Goal: Contribute content: Add original content to the website for others to see

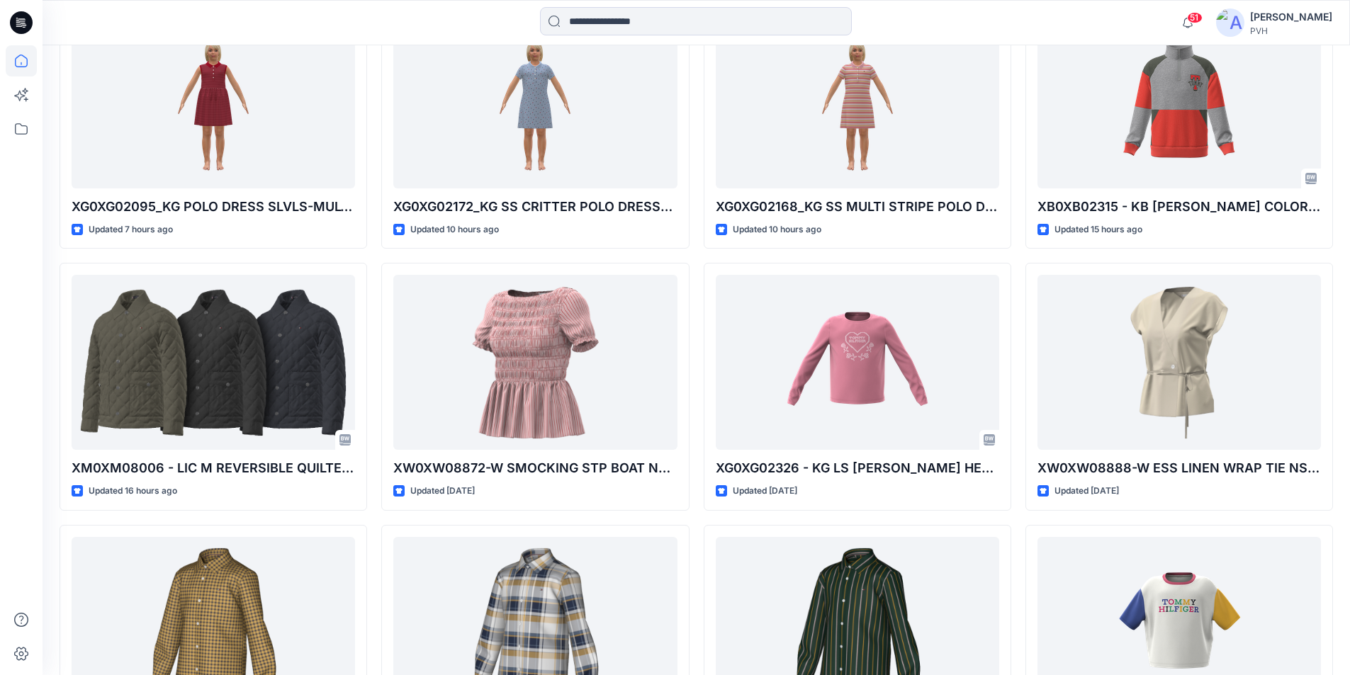
scroll to position [496, 0]
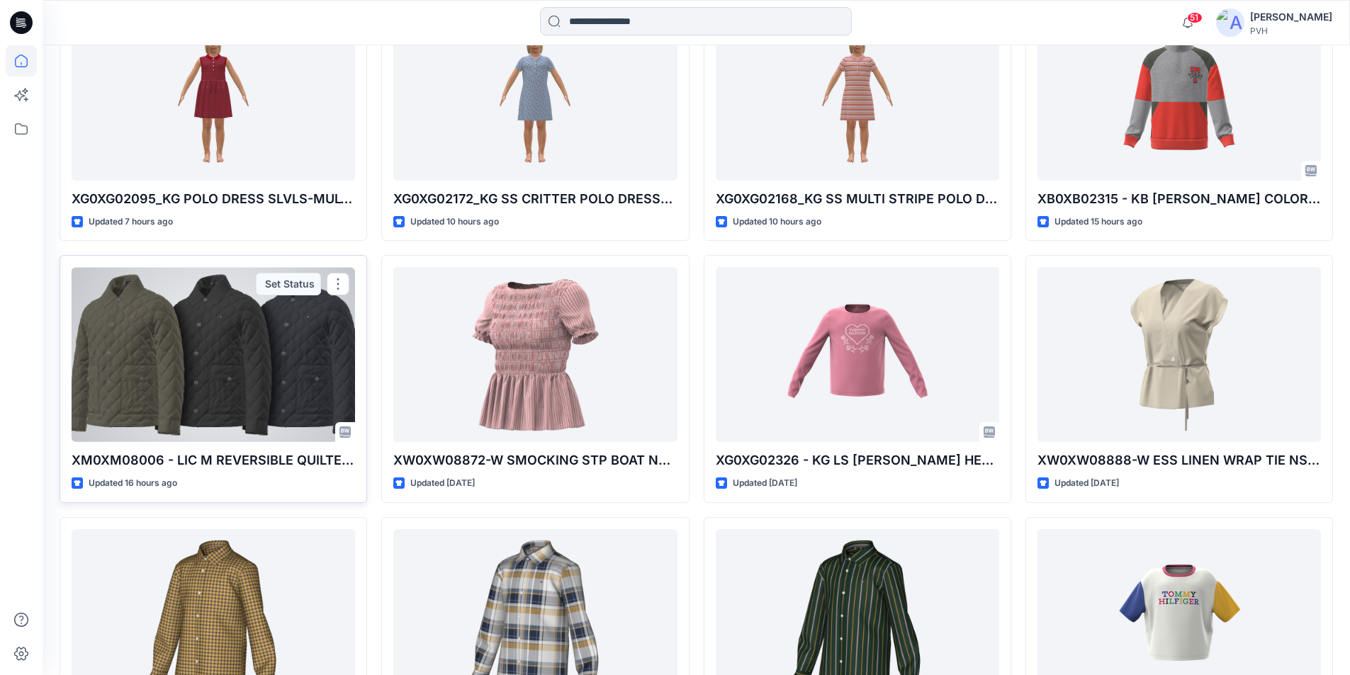
click at [207, 376] on div at bounding box center [213, 354] width 283 height 175
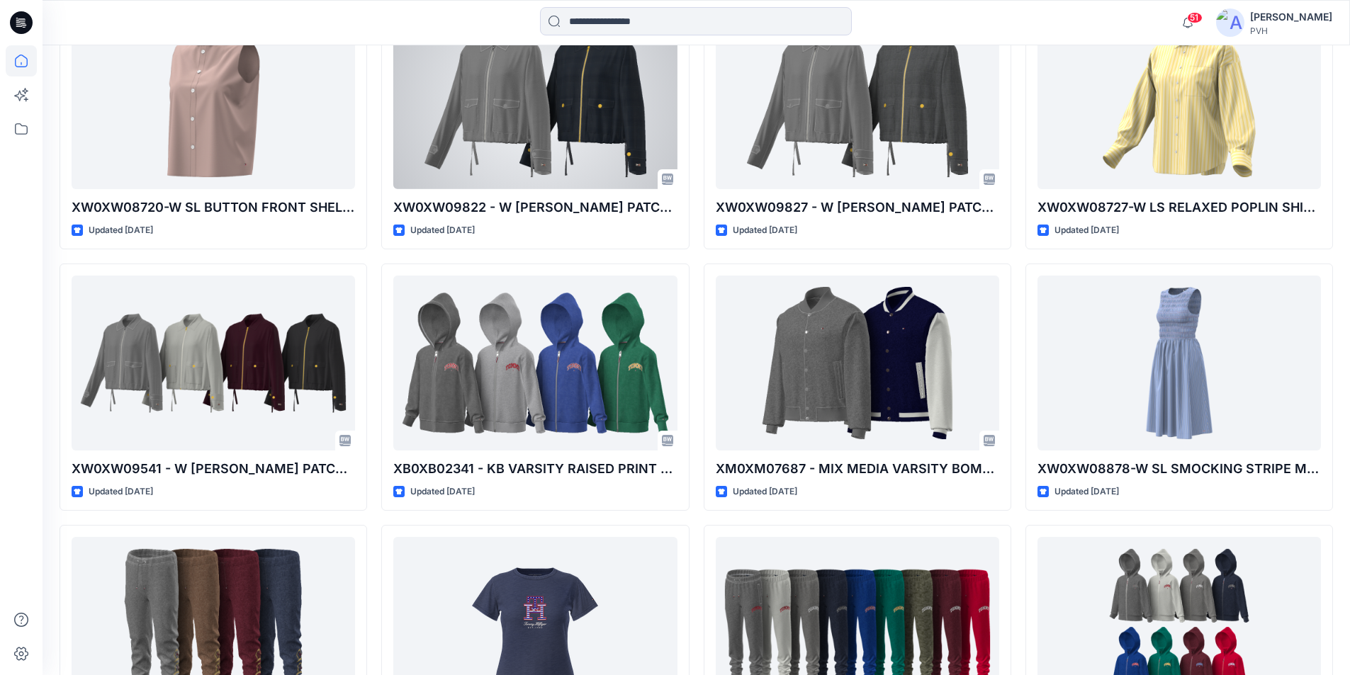
scroll to position [1559, 0]
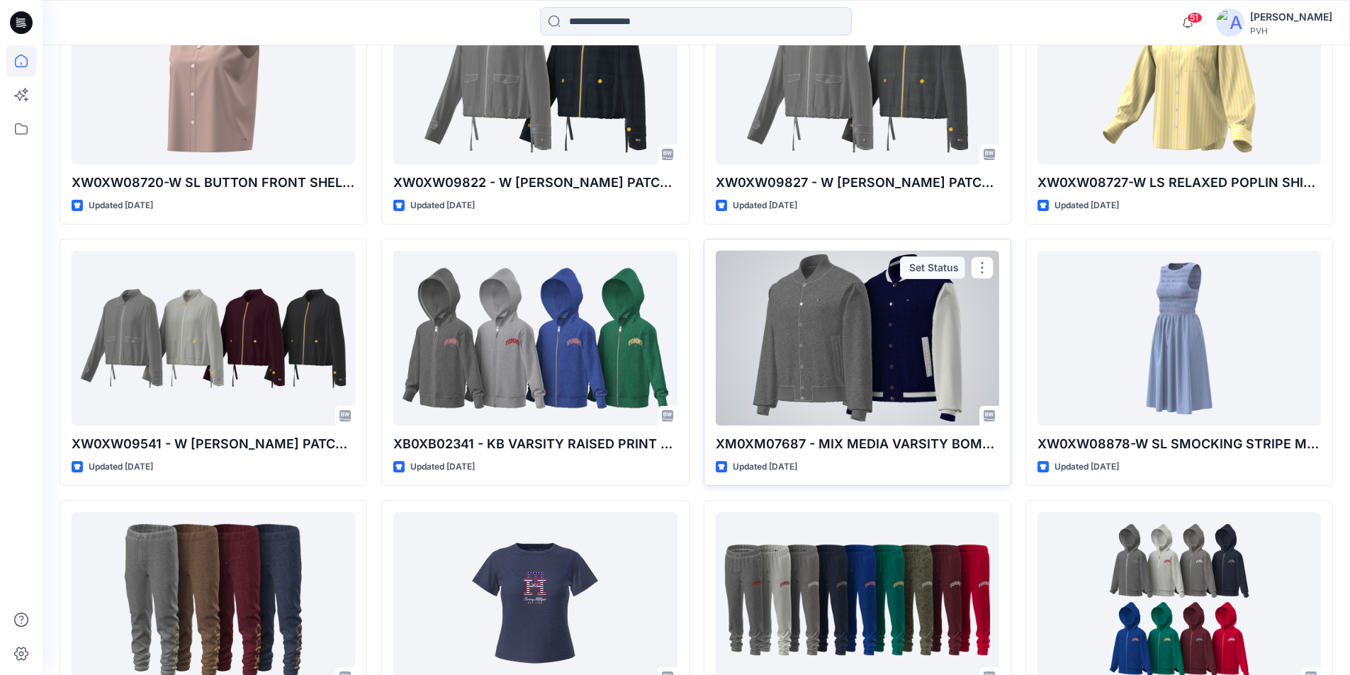
click at [869, 354] on div at bounding box center [857, 338] width 283 height 175
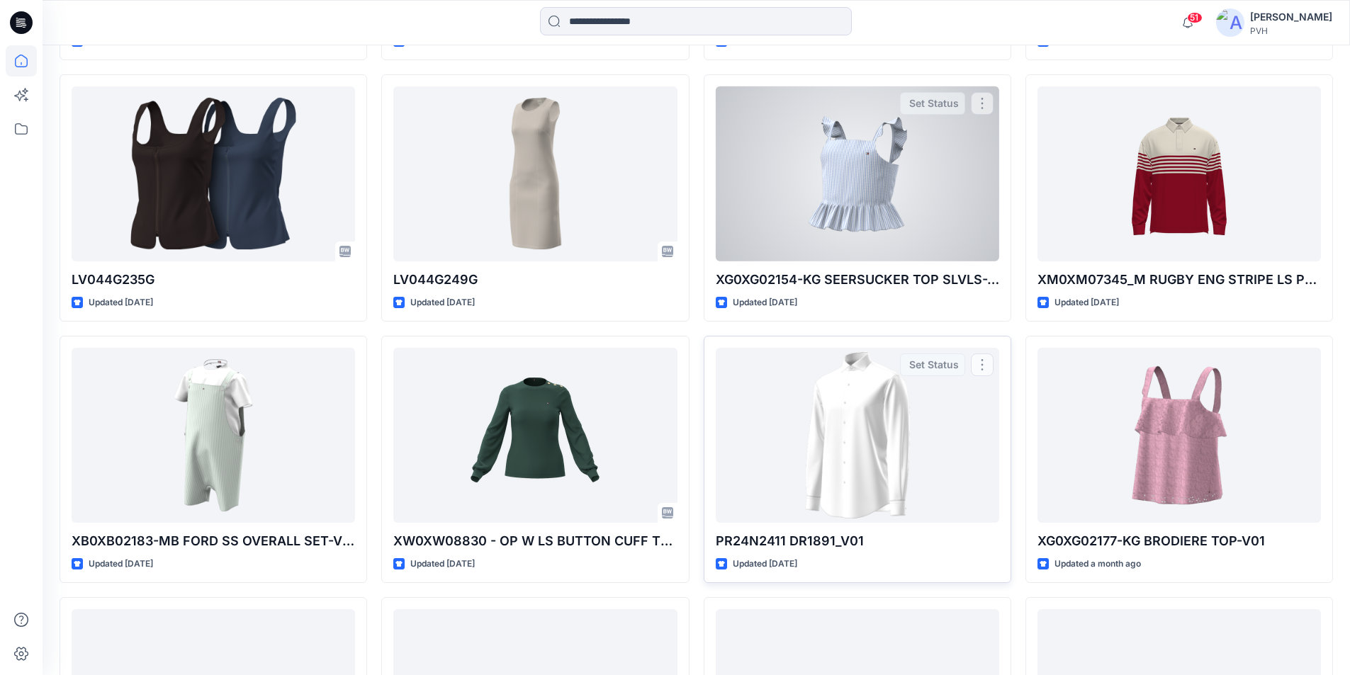
scroll to position [4157, 0]
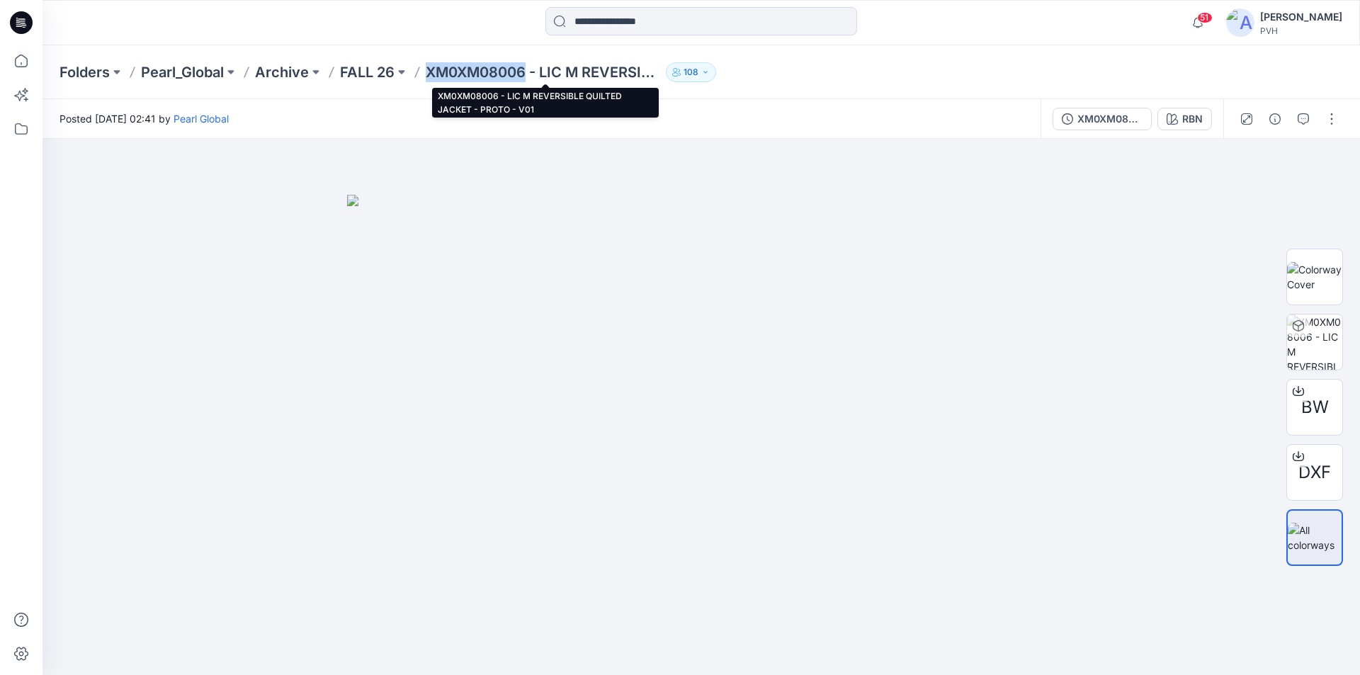
drag, startPoint x: 530, startPoint y: 72, endPoint x: 429, endPoint y: 69, distance: 100.6
click at [429, 69] on p "XM0XM08006 - LIC M REVERSIBLE QUILTED JACKET - PROTO - V01" at bounding box center [543, 72] width 235 height 20
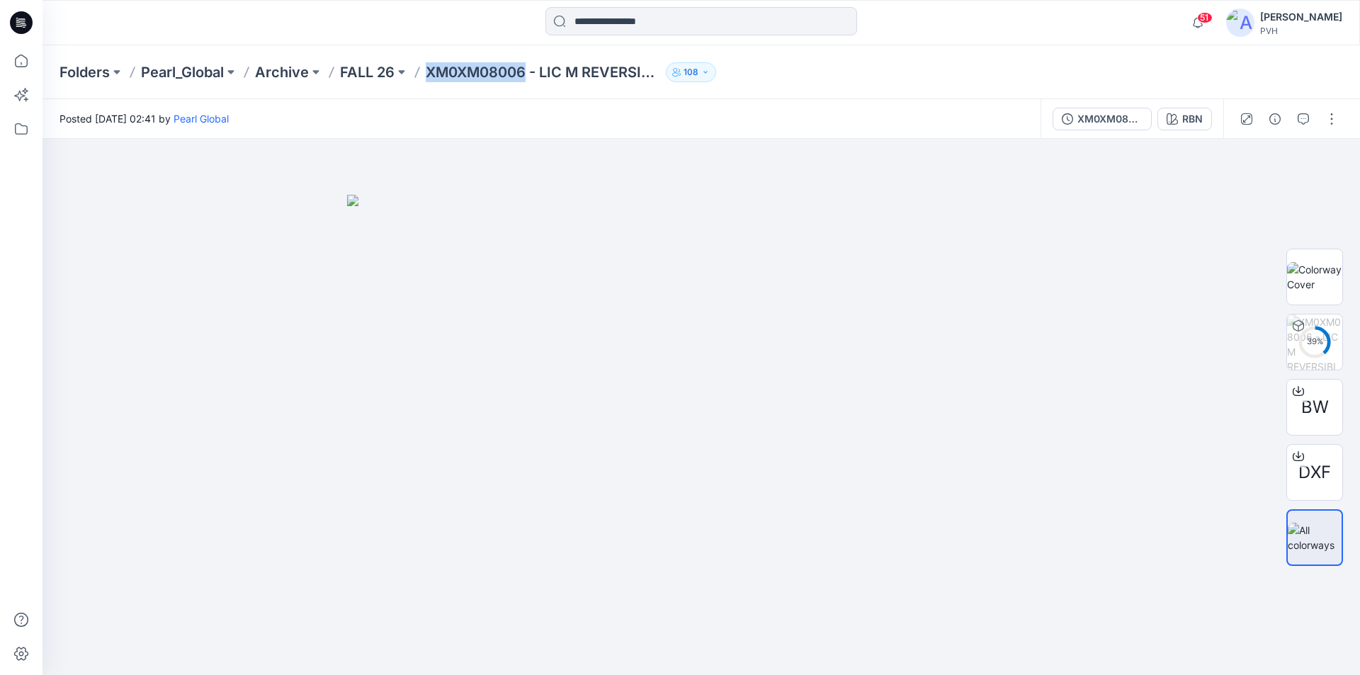
copy p "XM0XM08006"
click at [1316, 405] on span "BW" at bounding box center [1316, 408] width 28 height 26
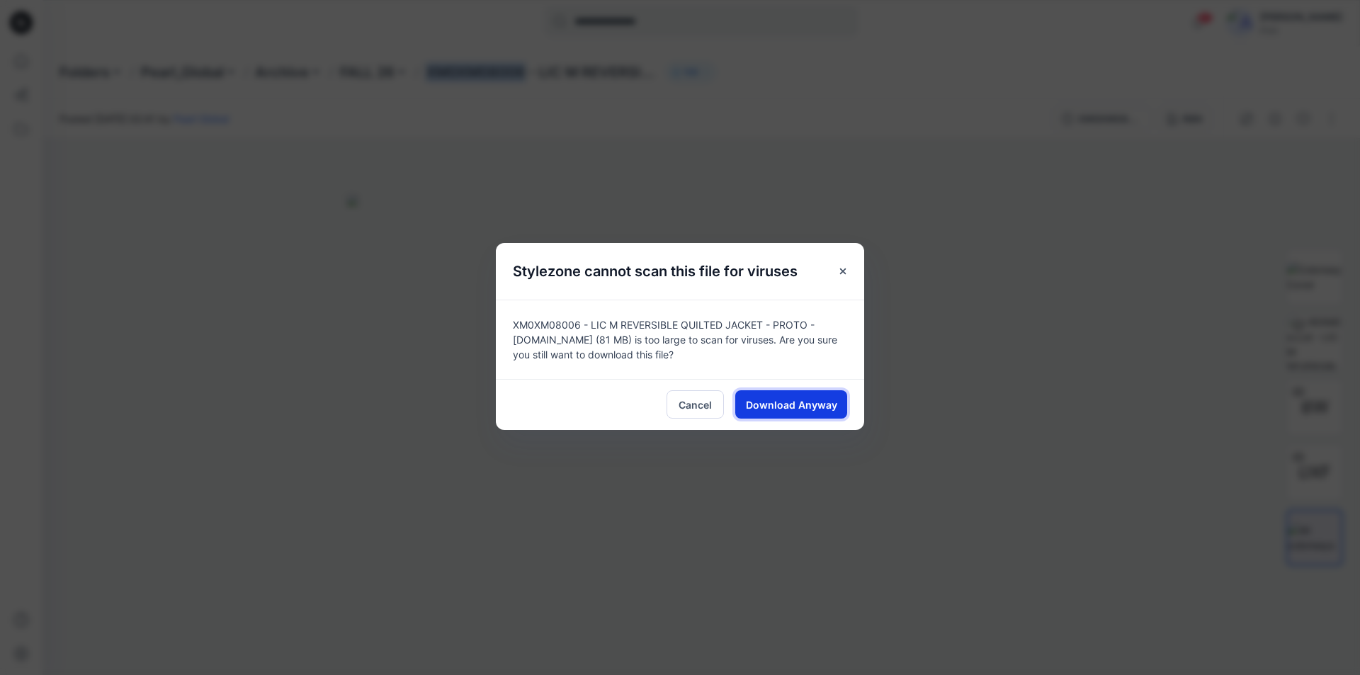
click at [812, 402] on span "Download Anyway" at bounding box center [791, 404] width 91 height 15
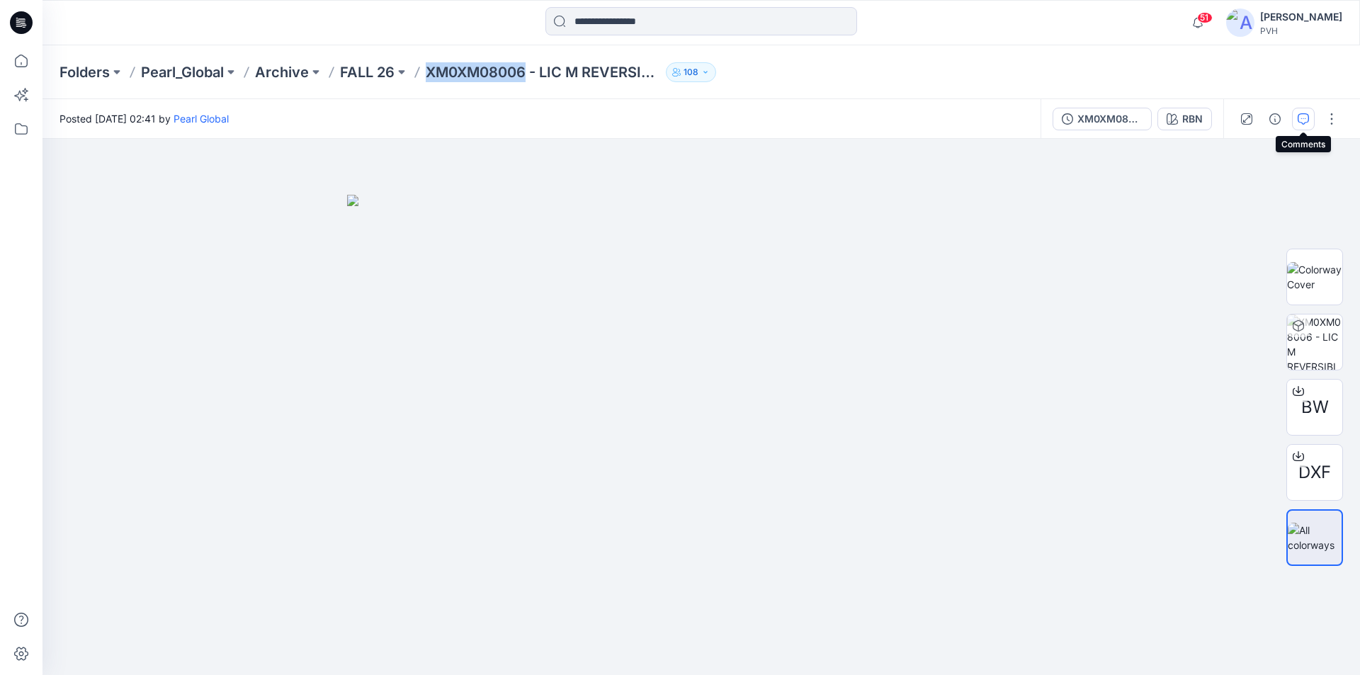
click at [1304, 117] on icon "button" at bounding box center [1303, 118] width 11 height 11
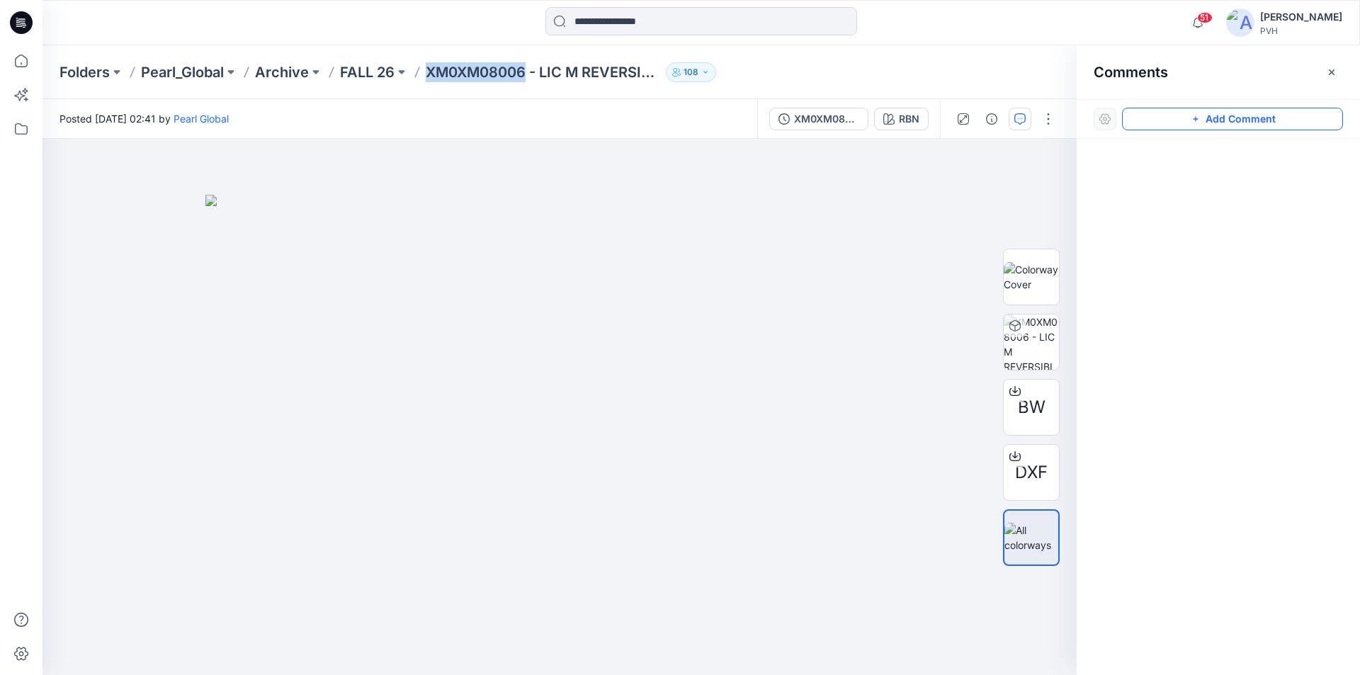
click at [1213, 117] on button "Add Comment" at bounding box center [1232, 119] width 221 height 23
click at [709, 299] on div "1" at bounding box center [560, 407] width 1034 height 536
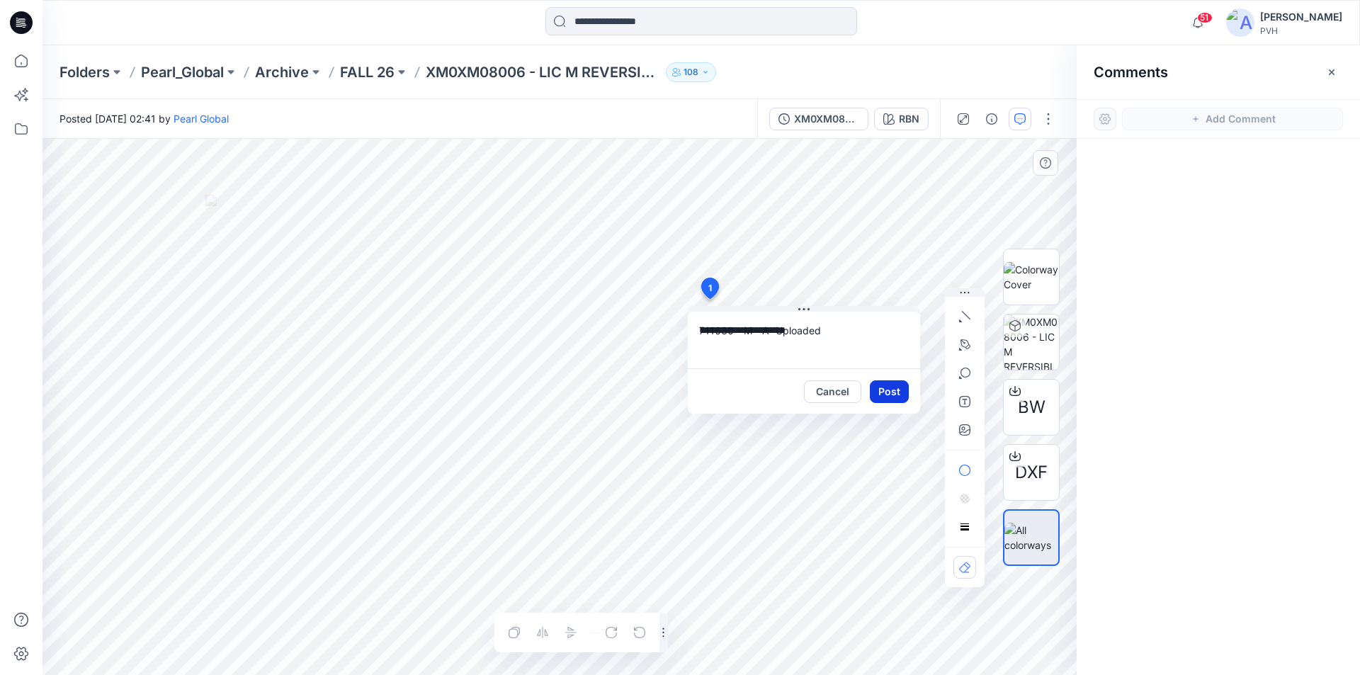
type textarea "**********"
click at [889, 386] on button "Post" at bounding box center [889, 391] width 39 height 23
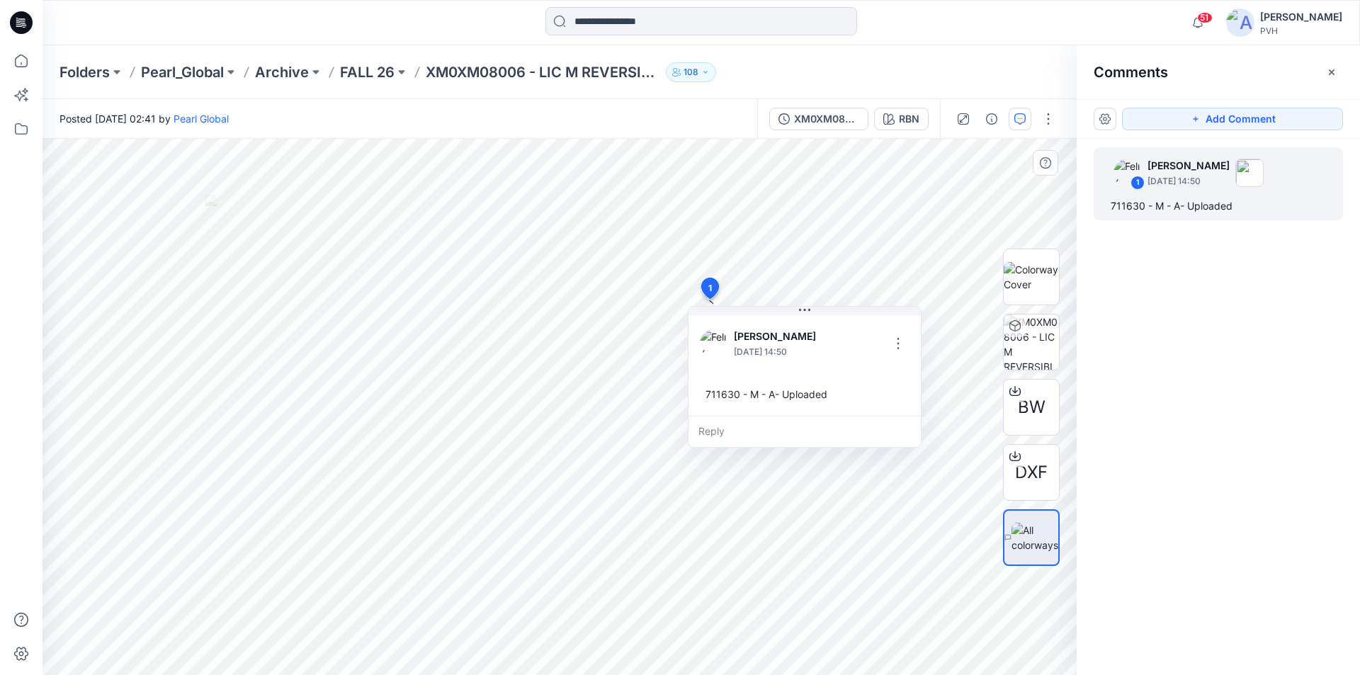
click at [905, 39] on div "51 Notifications Shahi 3d shared XG0XG02172_KG SS CRITTER POLO DRESS- FLORAL_PR…" at bounding box center [702, 22] width 1318 height 45
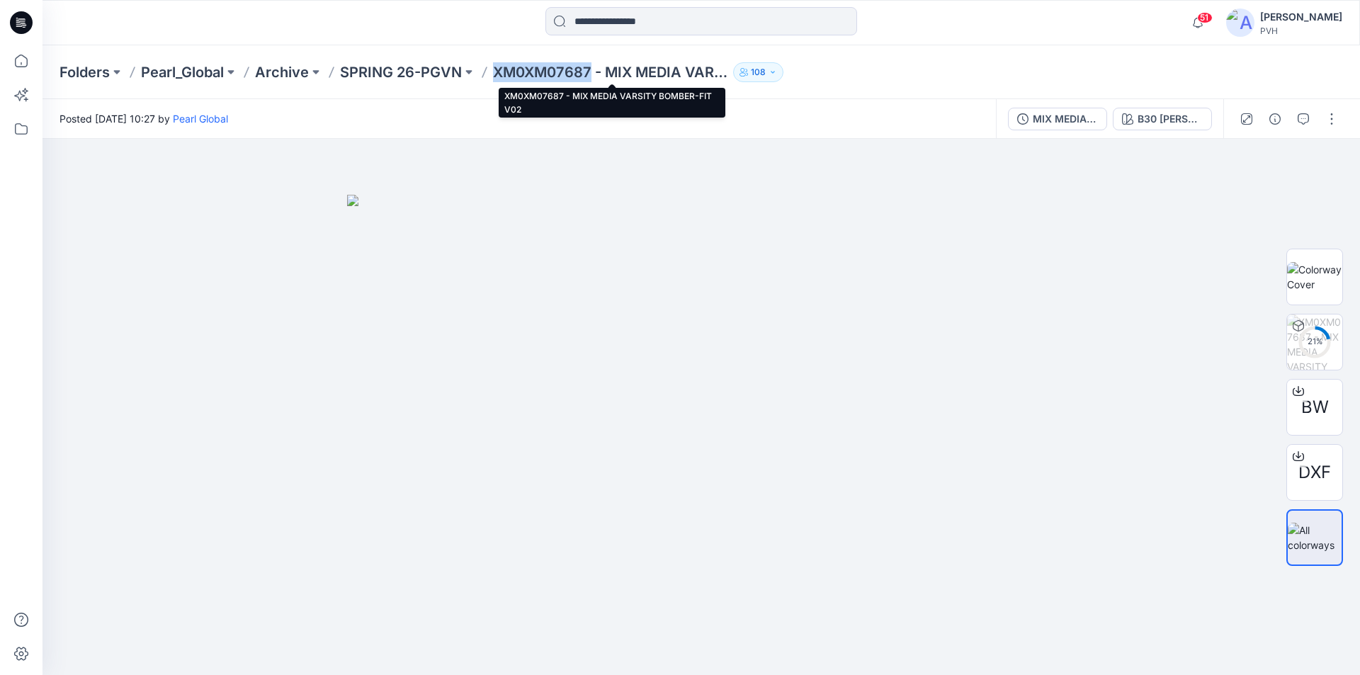
drag, startPoint x: 590, startPoint y: 76, endPoint x: 496, endPoint y: 73, distance: 94.3
click at [496, 73] on p "XM0XM07687 - MIX MEDIA VARSITY BOMBER-FIT V02" at bounding box center [610, 72] width 235 height 20
copy p "XM0XM07687"
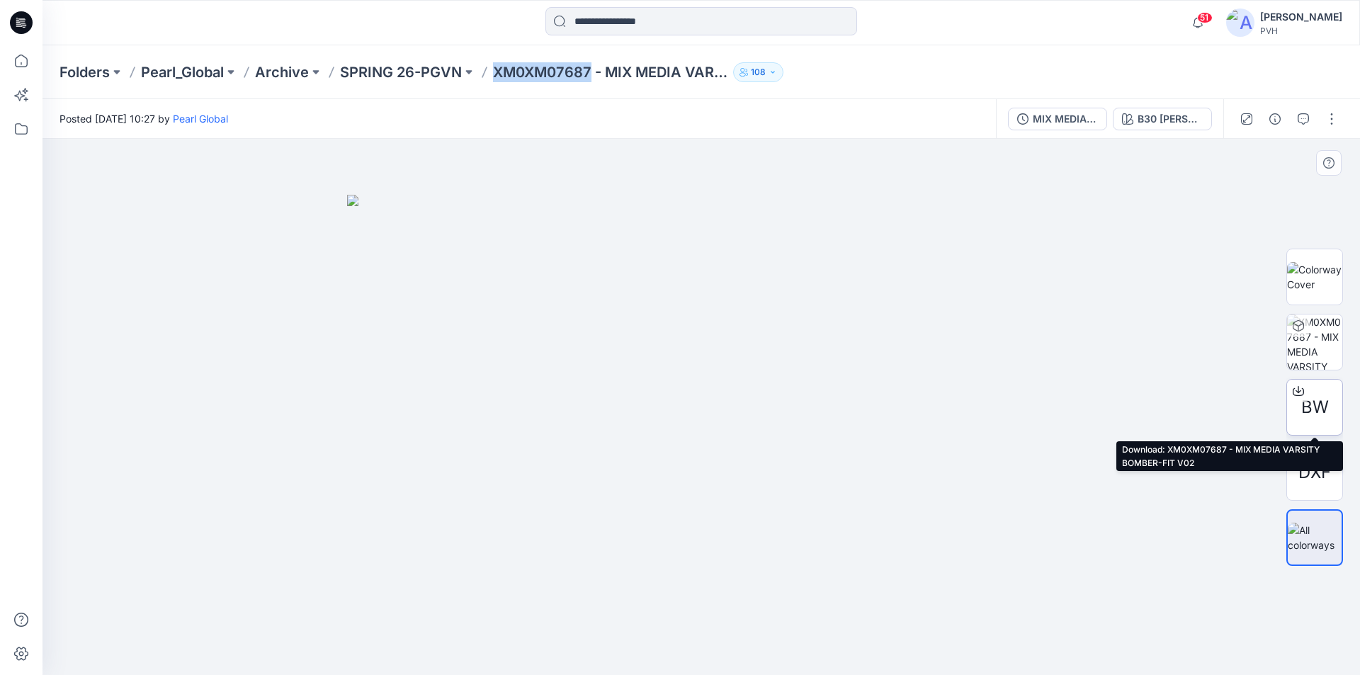
click at [1304, 393] on div at bounding box center [1298, 391] width 23 height 23
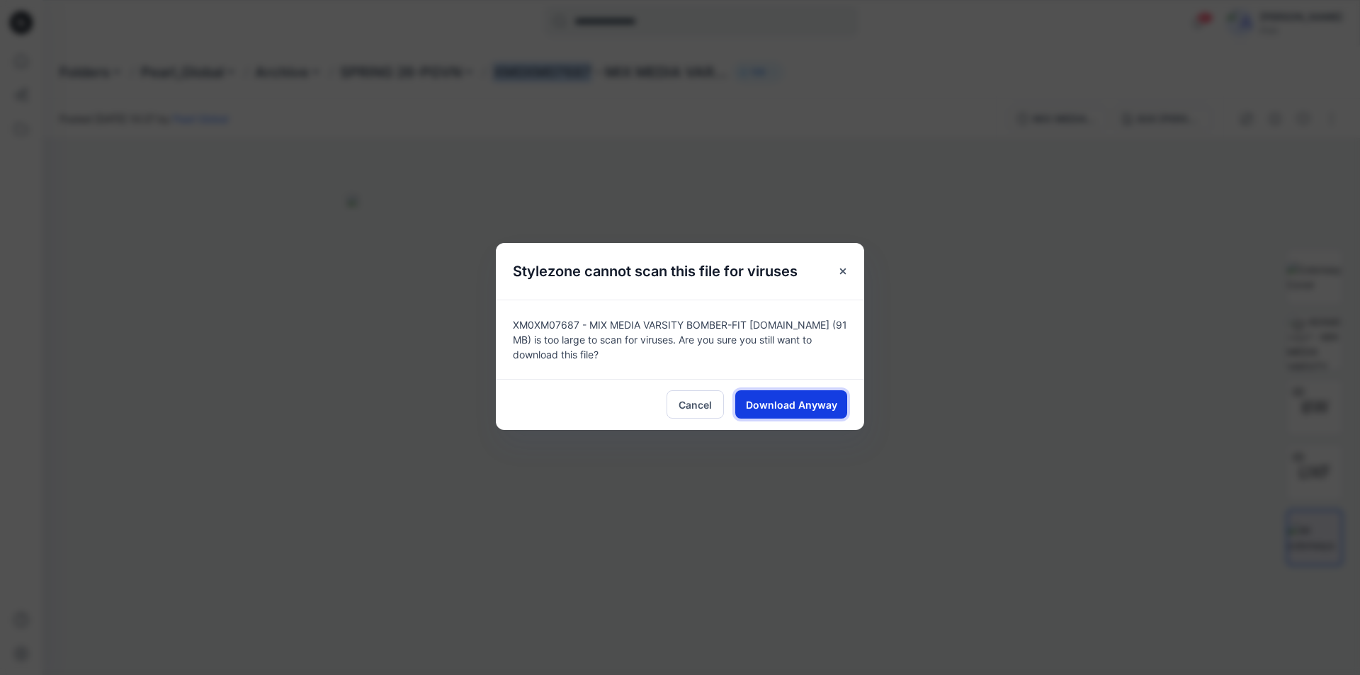
click at [796, 404] on span "Download Anyway" at bounding box center [791, 404] width 91 height 15
